Goal: Information Seeking & Learning: Compare options

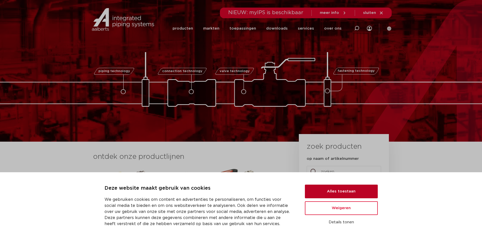
click at [320, 191] on button "Alles toestaan" at bounding box center [341, 192] width 73 height 14
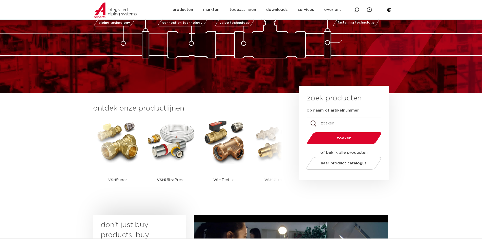
scroll to position [51, 0]
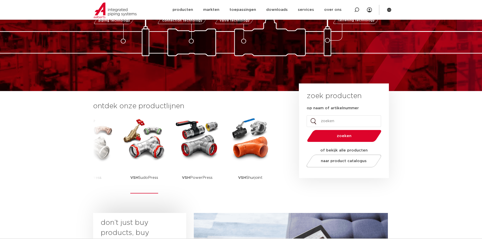
click at [146, 140] on img at bounding box center [144, 139] width 46 height 46
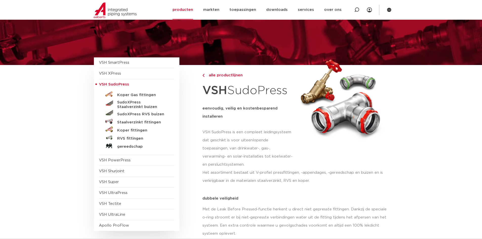
scroll to position [25, 0]
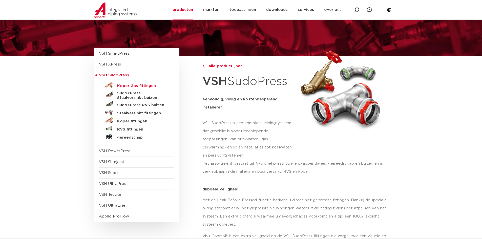
click at [130, 85] on h5 "Koper Gas fittingen" at bounding box center [142, 86] width 50 height 5
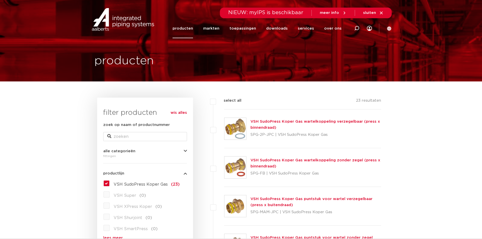
click at [237, 129] on img at bounding box center [235, 129] width 22 height 22
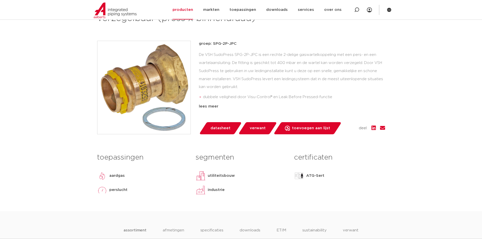
scroll to position [25, 0]
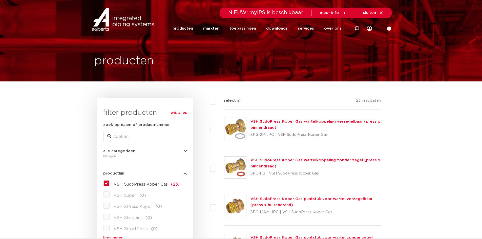
click at [232, 210] on img at bounding box center [235, 206] width 22 height 22
click at [214, 29] on link "markten" at bounding box center [211, 28] width 16 height 19
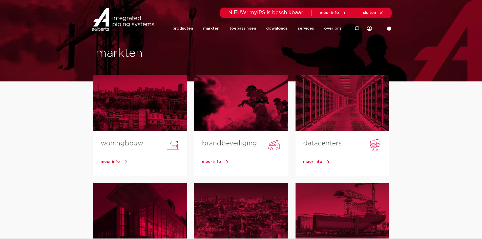
click at [188, 29] on link "producten" at bounding box center [183, 28] width 20 height 19
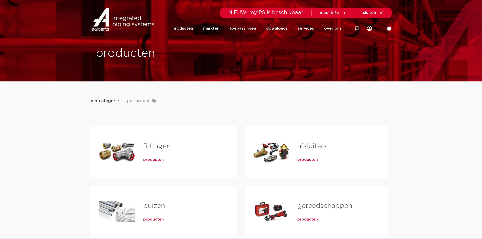
click at [261, 208] on div "Tabs. Open items met enter of spatie, sluit af met escape en navigeer met de pi…" at bounding box center [271, 211] width 36 height 35
click at [263, 153] on div "Tabs. Open items met enter of spatie, sluit af met escape en navigeer met de pi…" at bounding box center [271, 151] width 36 height 35
click at [309, 159] on span "producten" at bounding box center [307, 159] width 20 height 5
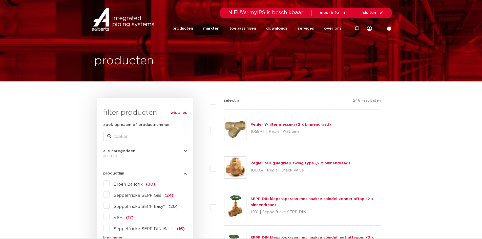
click at [234, 131] on img at bounding box center [235, 129] width 22 height 22
click at [232, 168] on img at bounding box center [235, 168] width 22 height 22
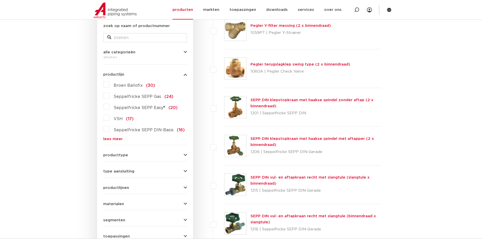
scroll to position [101, 0]
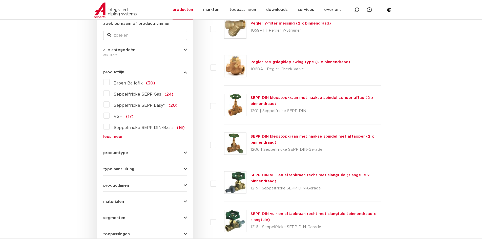
click at [234, 147] on img at bounding box center [235, 144] width 22 height 22
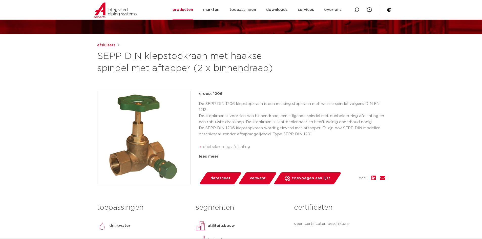
scroll to position [51, 0]
